Goal: Use online tool/utility: Use online tool/utility

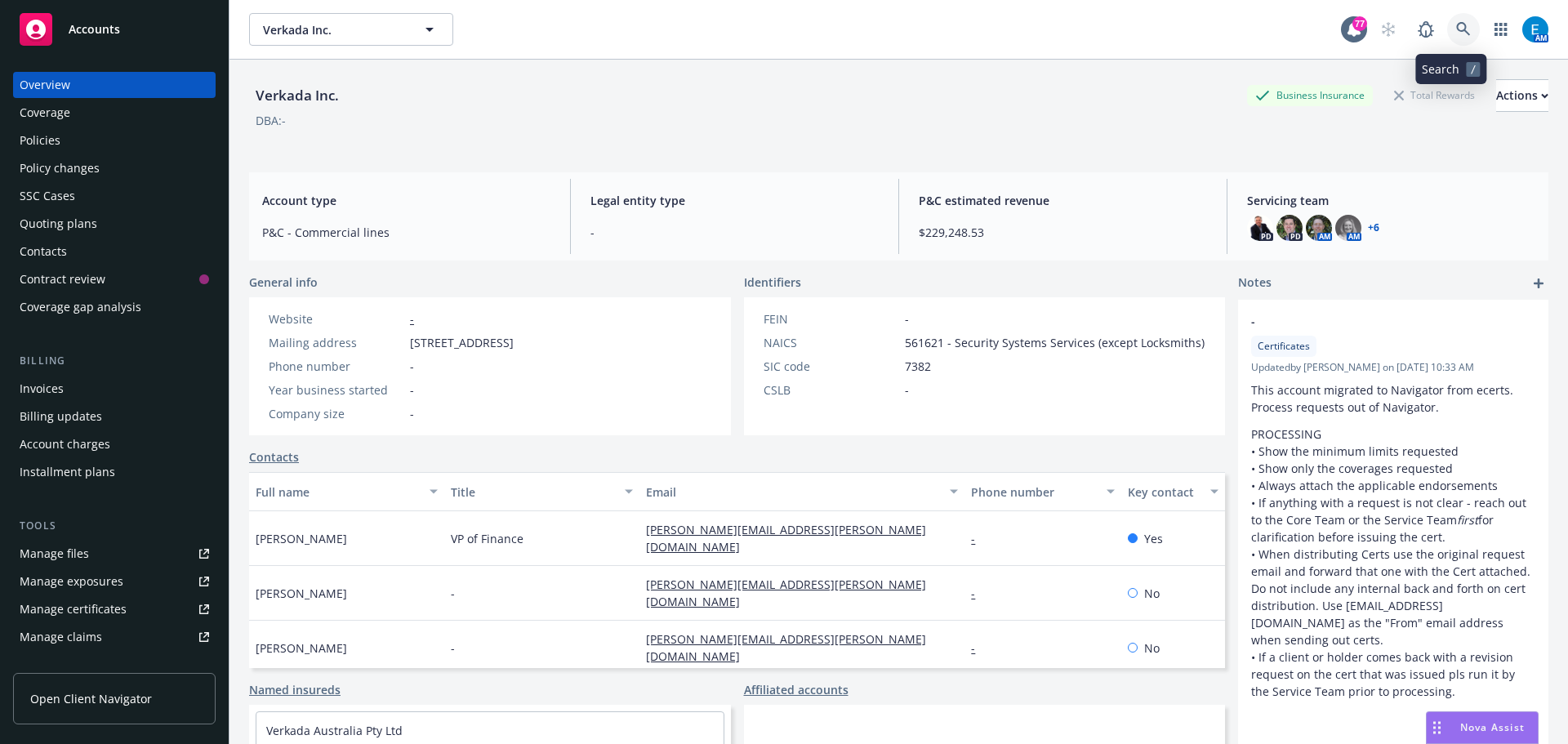
click at [1451, 21] on link at bounding box center [1464, 30] width 33 height 33
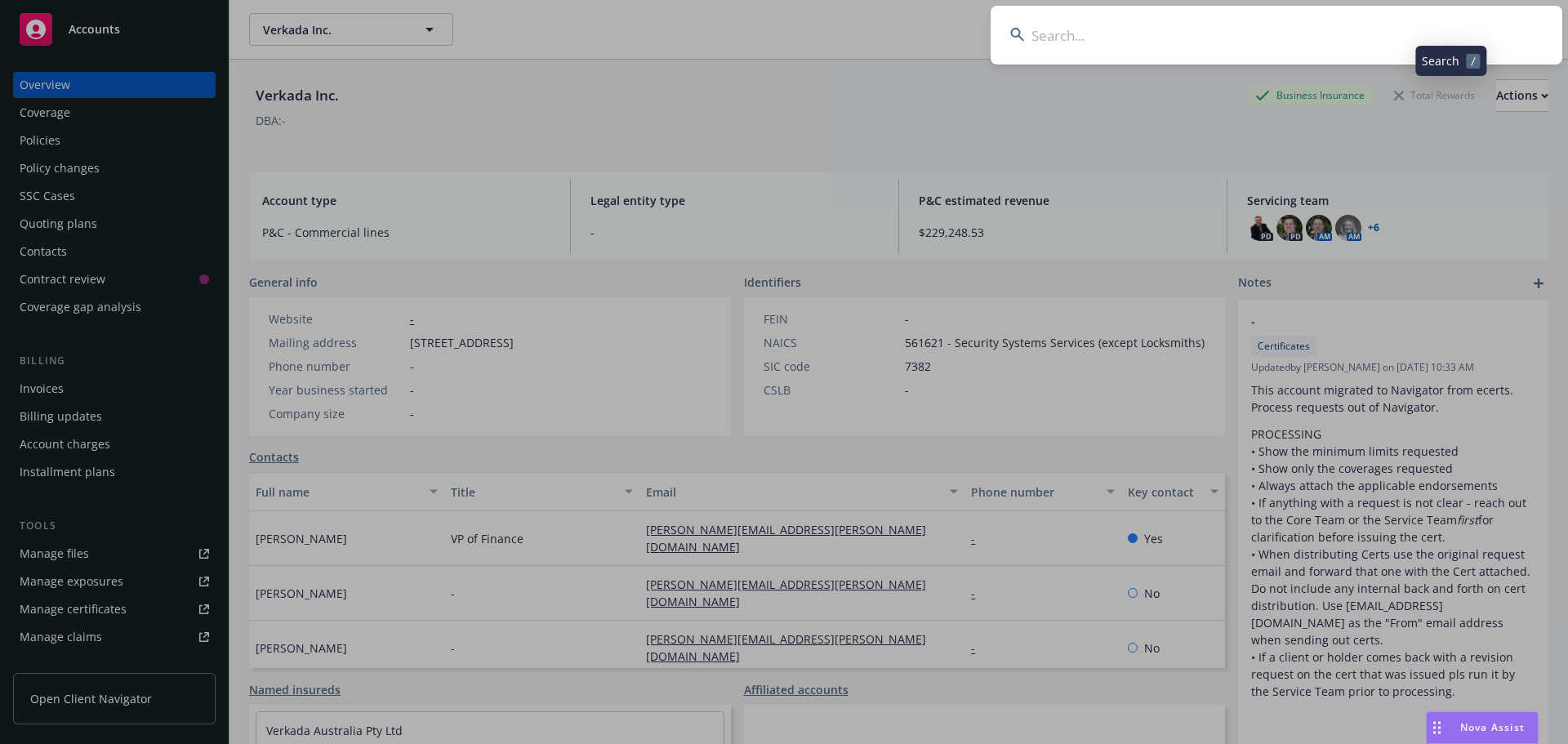
click at [1416, 27] on input at bounding box center [1276, 35] width 572 height 58
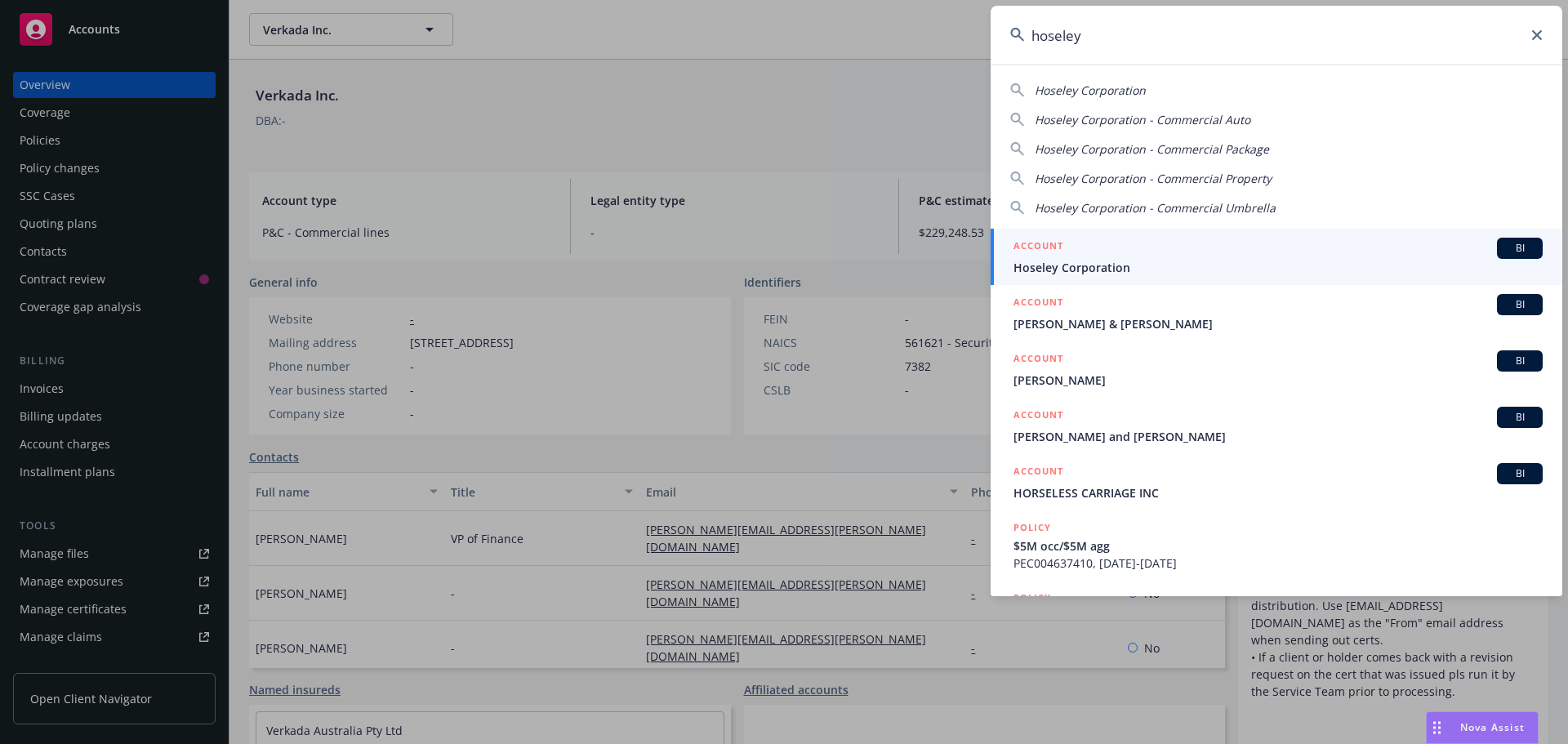
type input "hoseley"
click at [1070, 264] on span "Hoseley Corporation" at bounding box center [1278, 267] width 529 height 17
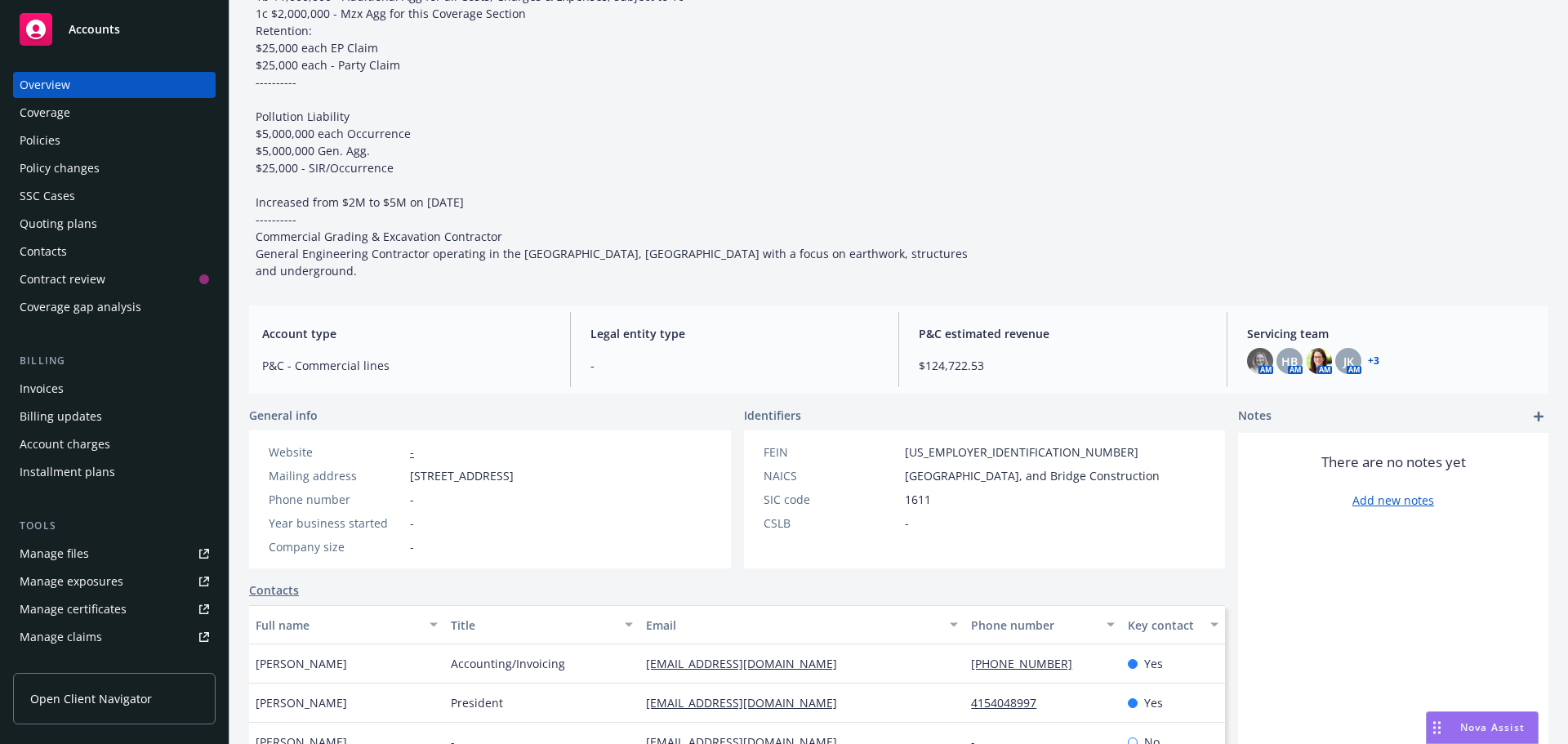
scroll to position [245, 0]
drag, startPoint x: 1499, startPoint y: 725, endPoint x: 1480, endPoint y: 727, distance: 19.1
click at [1498, 725] on span "Nova Assist" at bounding box center [1492, 728] width 64 height 14
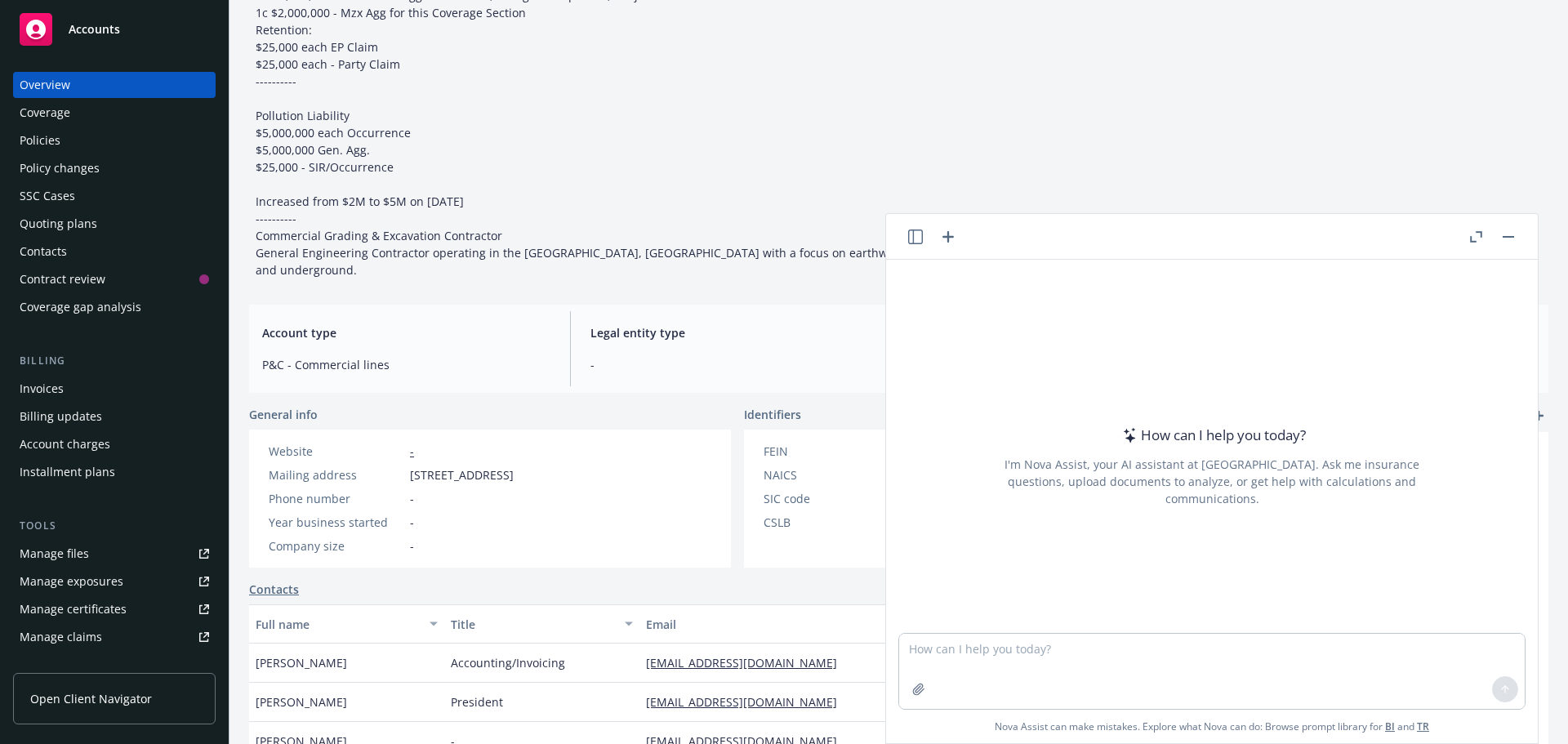
click at [964, 285] on div "How can I help you [DATE]? I'm Nova Assist, your AI assistant at Newfront. Ask …" at bounding box center [1212, 447] width 652 height 374
click at [968, 645] on textarea at bounding box center [1212, 671] width 625 height 75
type textarea "Search the following document for warranty period and report the time frame."
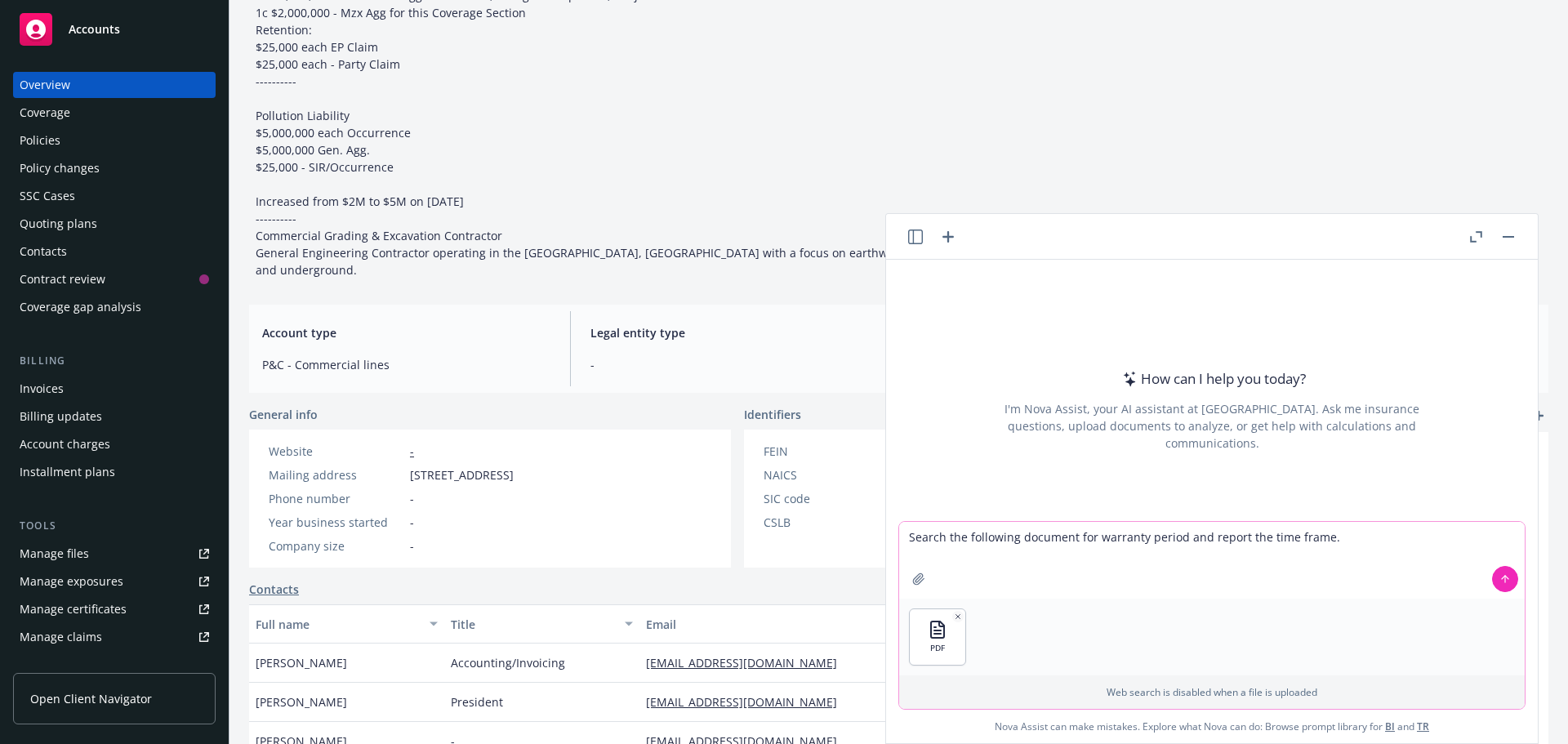
click at [1500, 583] on icon at bounding box center [1505, 579] width 12 height 12
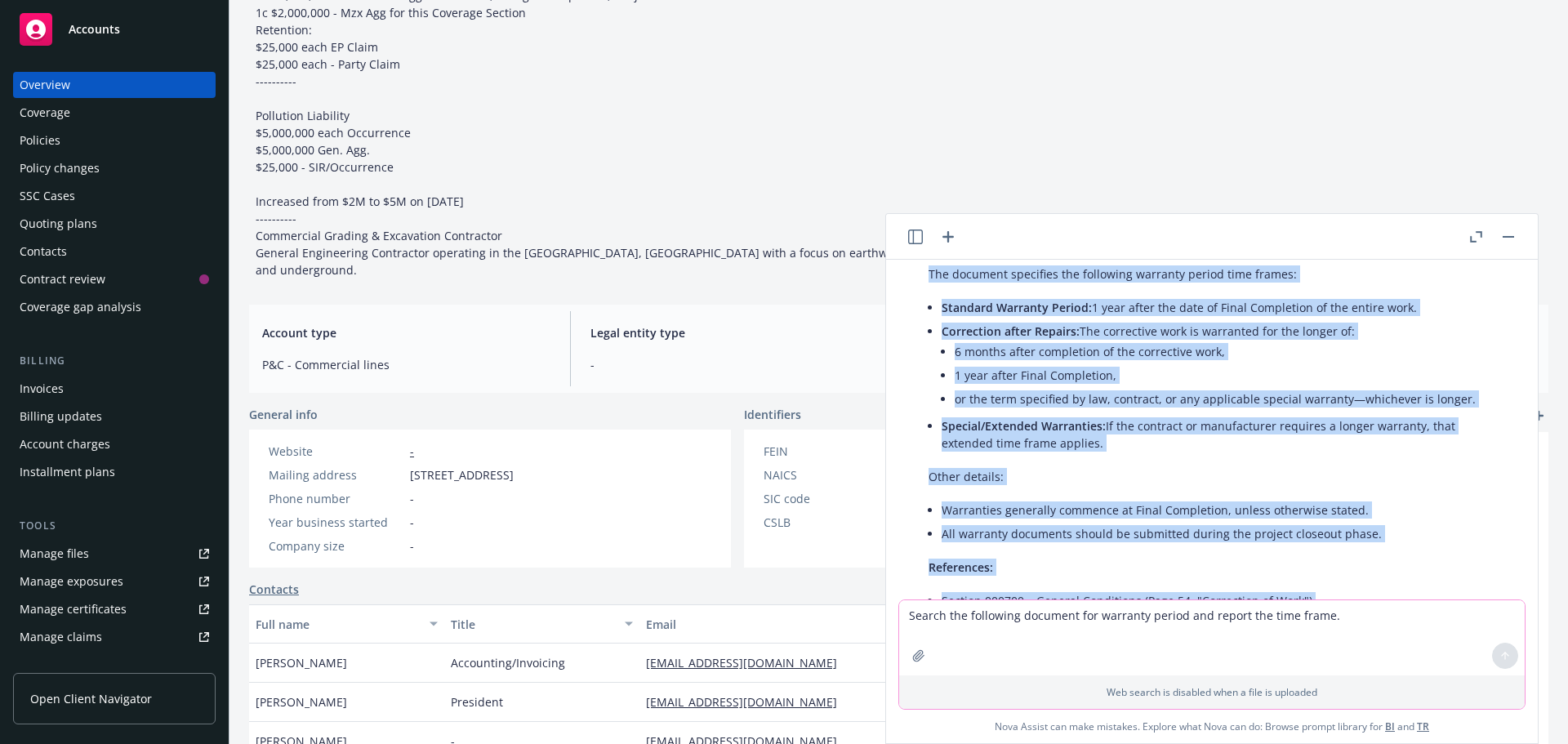
scroll to position [230, 0]
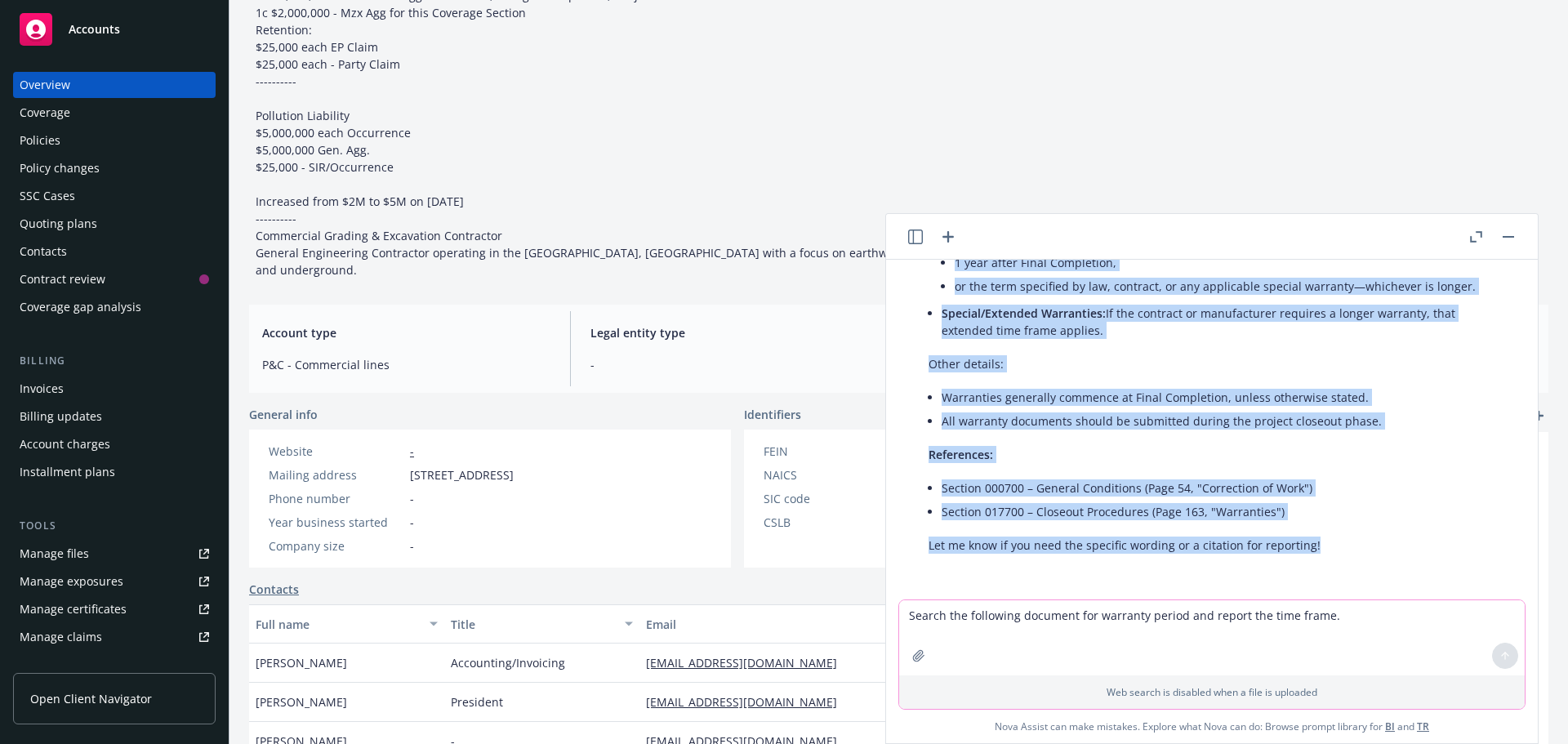
drag, startPoint x: 930, startPoint y: 387, endPoint x: 1454, endPoint y: 602, distance: 566.4
click at [1508, 630] on div "pdf Project_Manual_C25863005.pdf Search the following document for warranty per…" at bounding box center [1212, 502] width 652 height 484
copy div "The document specifies the following warranty period time frames: Standard Warr…"
click at [1028, 569] on div "pdf Project_Manual_C25863005.pdf Search the following document for warranty per…" at bounding box center [1212, 430] width 652 height 340
click at [1219, 578] on div "pdf Project_Manual_C25863005.pdf Search the following document for warranty per…" at bounding box center [1212, 430] width 652 height 340
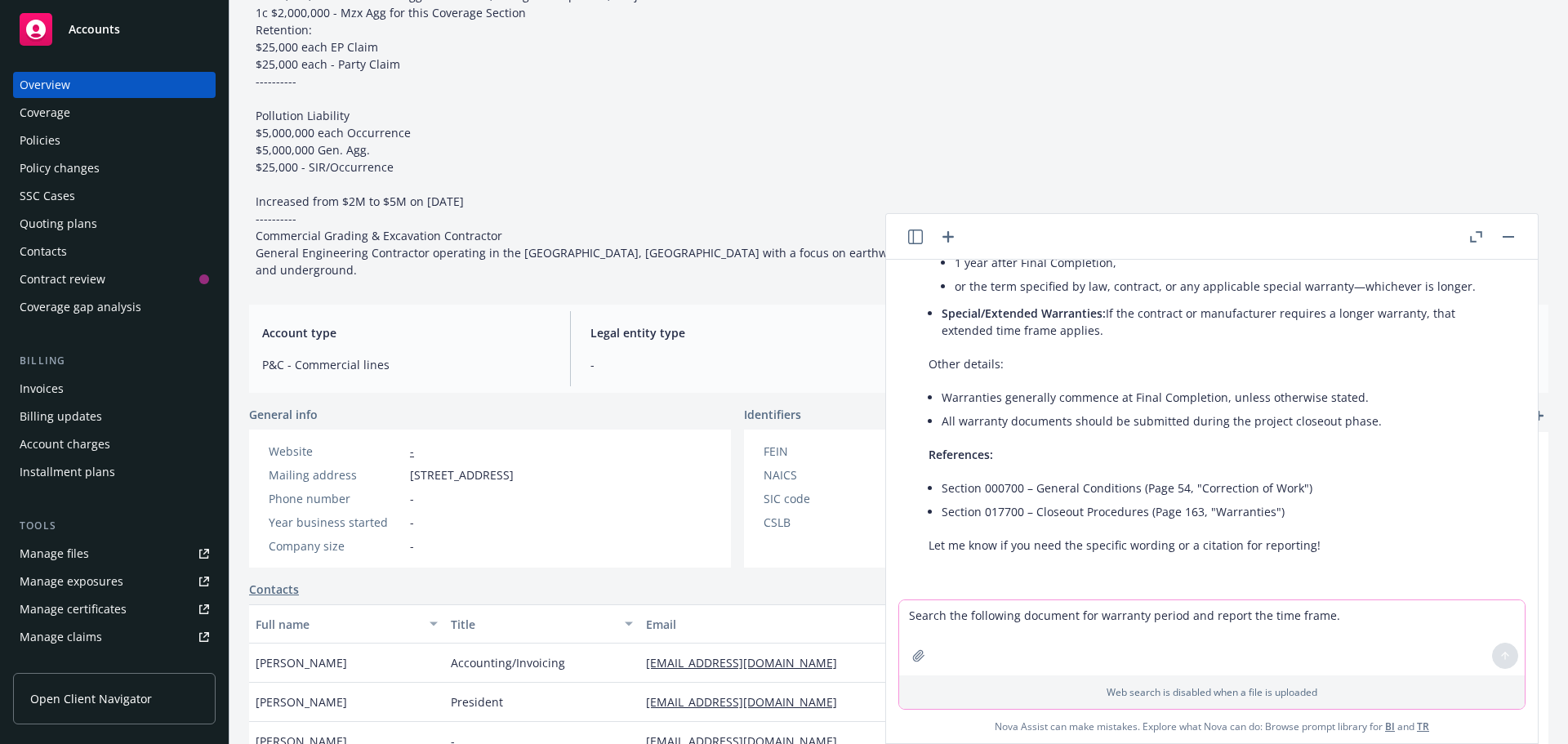
drag, startPoint x: 953, startPoint y: 630, endPoint x: 1038, endPoint y: 657, distance: 89.2
click at [954, 630] on textarea "Search the following document for warranty period and report the time frame." at bounding box center [1212, 638] width 625 height 75
type textarea "Search document for place of bid opening and provide address"
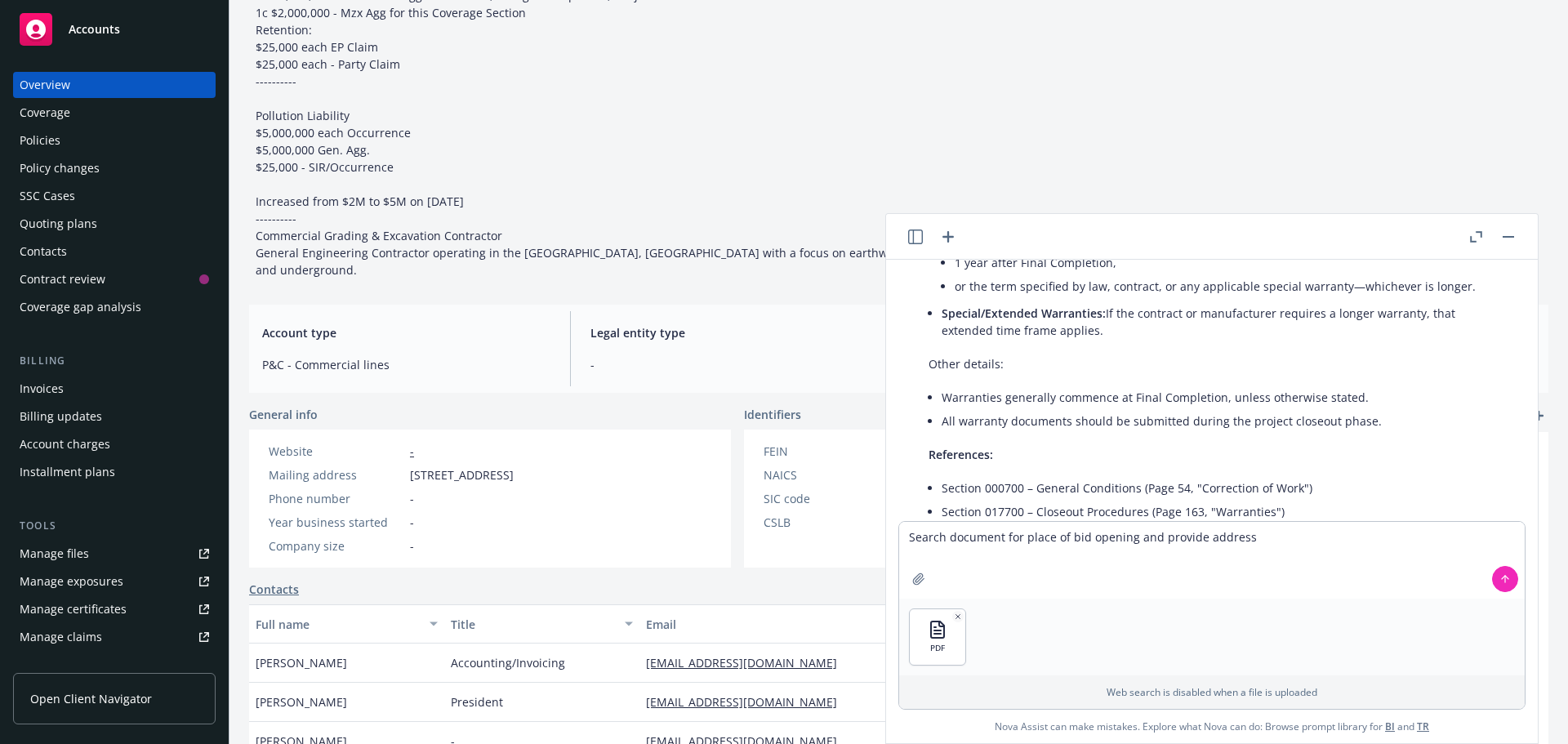
click at [1500, 574] on icon at bounding box center [1505, 579] width 12 height 12
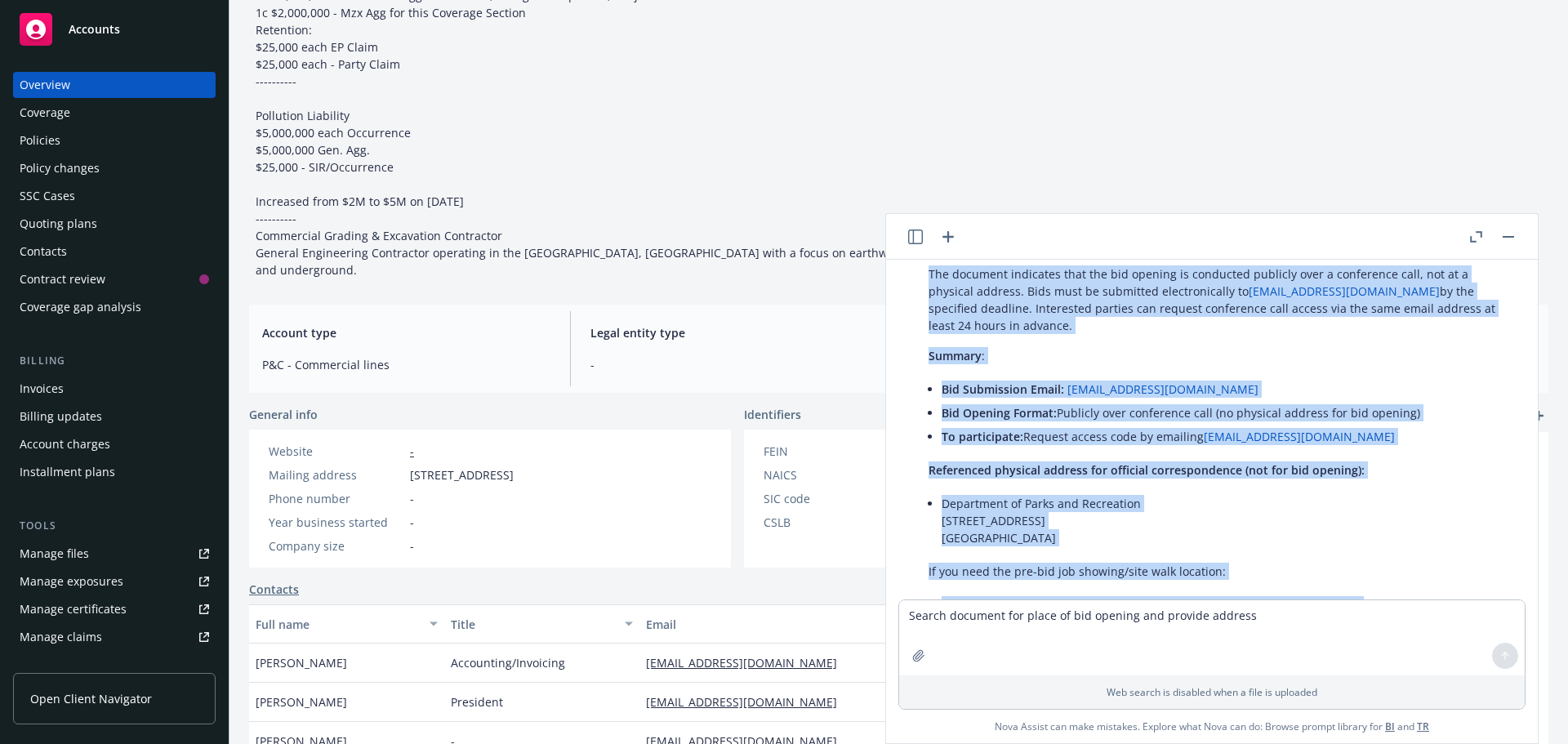
scroll to position [765, 0]
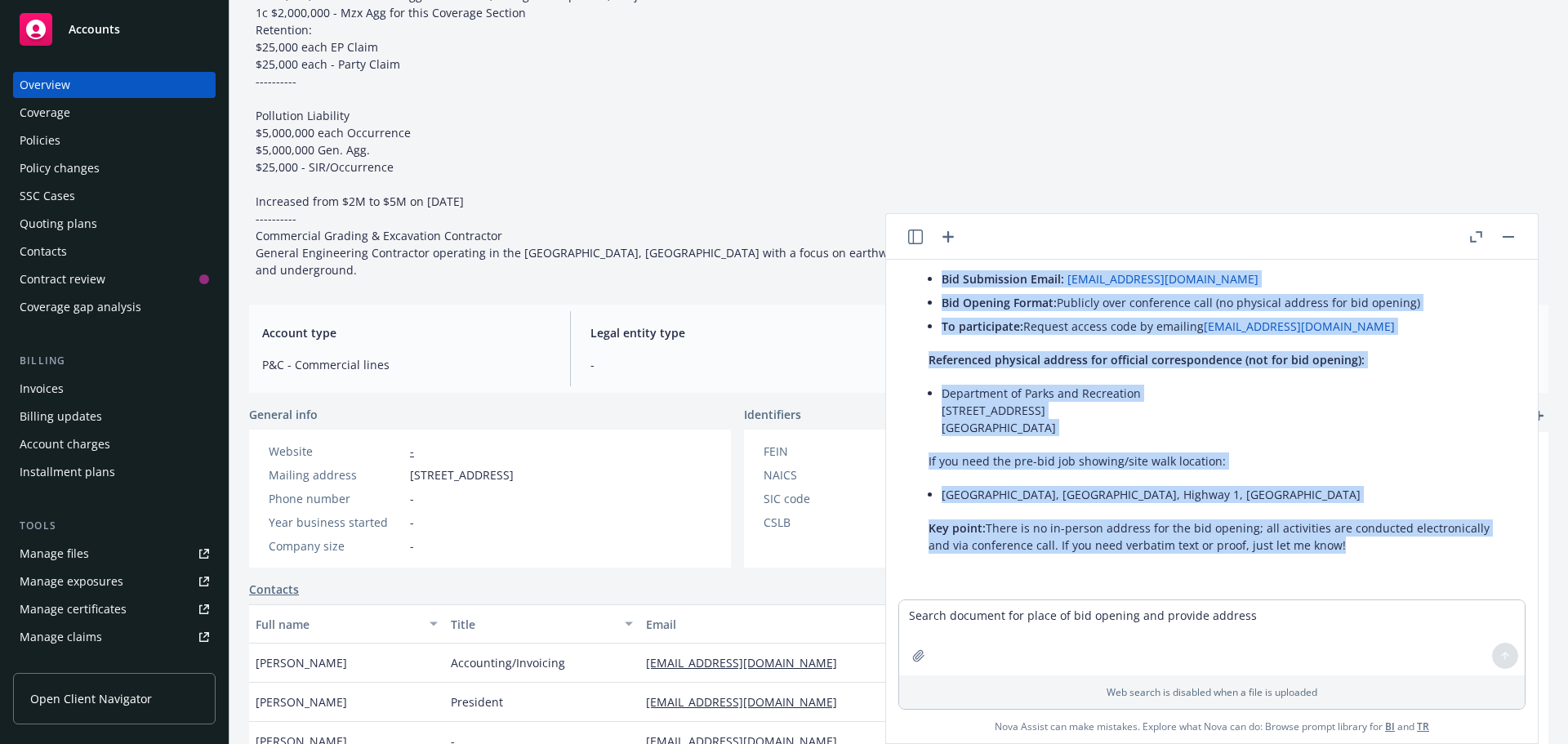
drag, startPoint x: 930, startPoint y: 407, endPoint x: 1366, endPoint y: 605, distance: 478.9
click at [1377, 608] on div "pdf Project_Manual_C25863005.pdf Search the following document for warranty per…" at bounding box center [1212, 502] width 652 height 484
copy div "The document indicates that the bid opening is conducted publicly over a confer…"
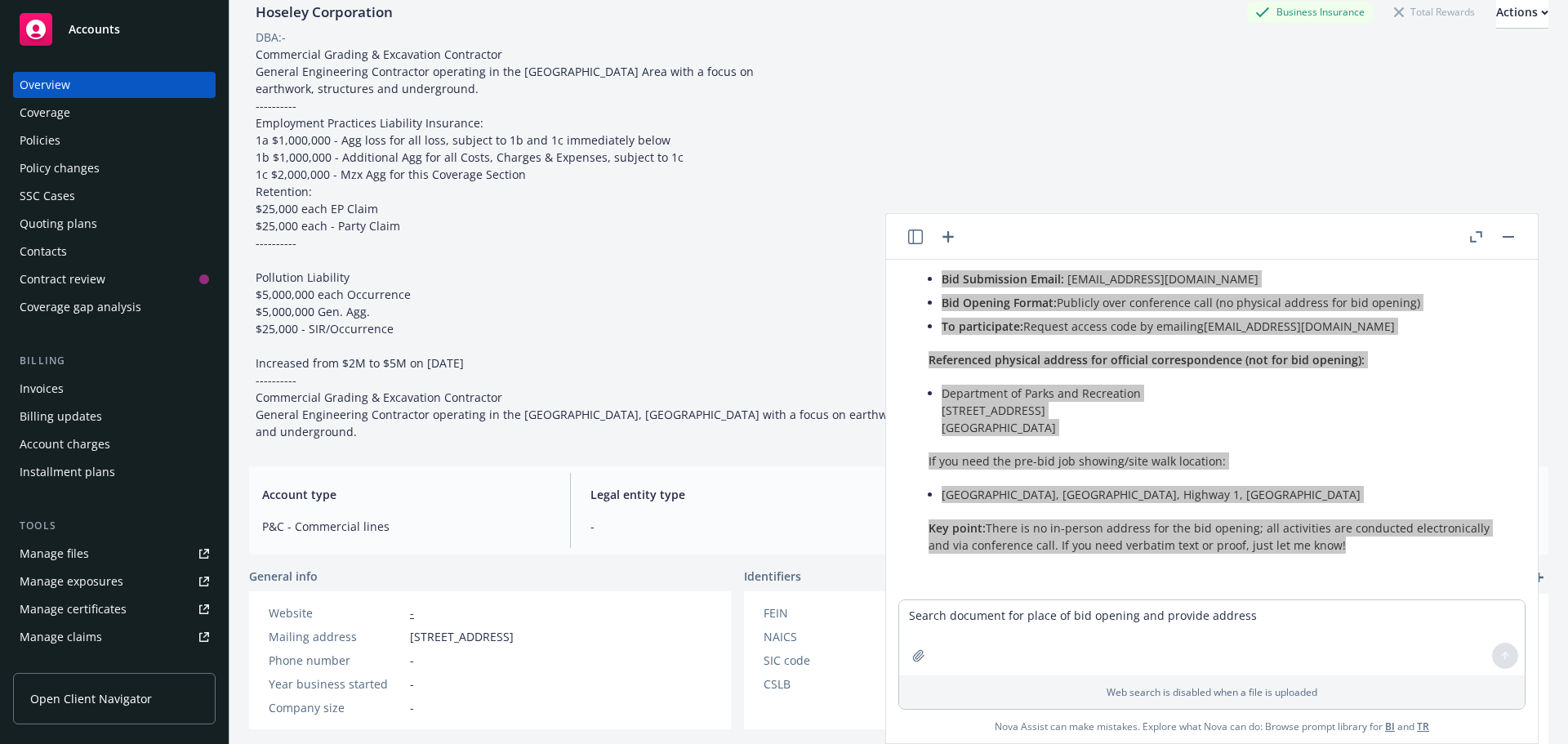
scroll to position [81, 0]
